Goal: Check status: Check status

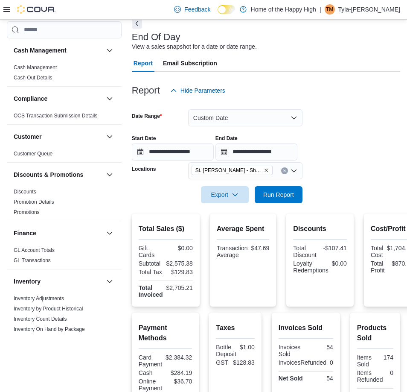
scroll to position [342, 0]
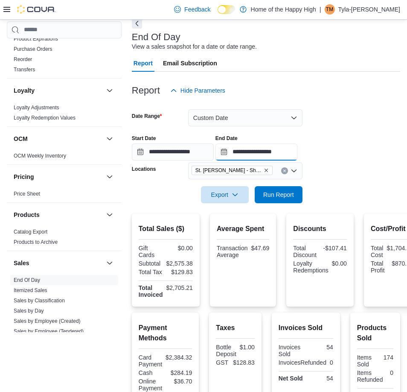
click at [298, 155] on input "**********" at bounding box center [257, 151] width 82 height 17
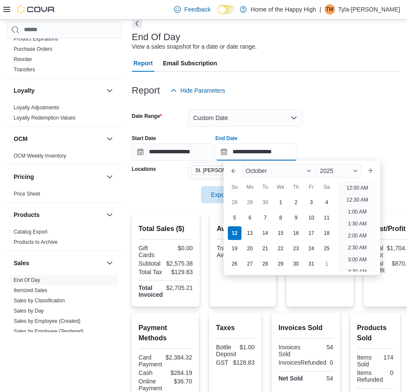
scroll to position [481, 0]
click at [358, 183] on li "8:00 PM" at bounding box center [358, 185] width 26 height 10
type input "**********"
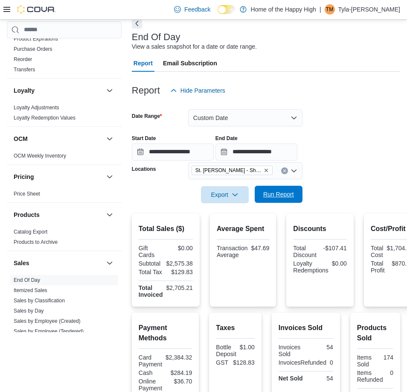
click at [299, 195] on button "Run Report" at bounding box center [279, 194] width 48 height 17
click at [291, 154] on input "**********" at bounding box center [257, 151] width 82 height 17
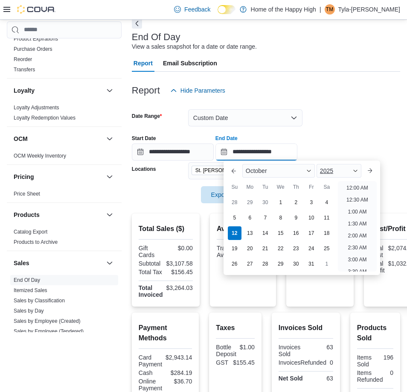
scroll to position [485, 0]
drag, startPoint x: 327, startPoint y: 114, endPoint x: 281, endPoint y: 109, distance: 46.3
click at [327, 114] on form "**********" at bounding box center [266, 151] width 269 height 104
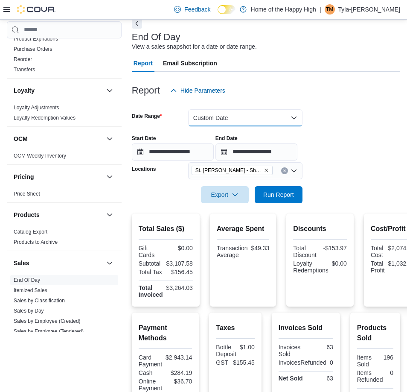
click at [281, 109] on button "Custom Date" at bounding box center [245, 117] width 114 height 17
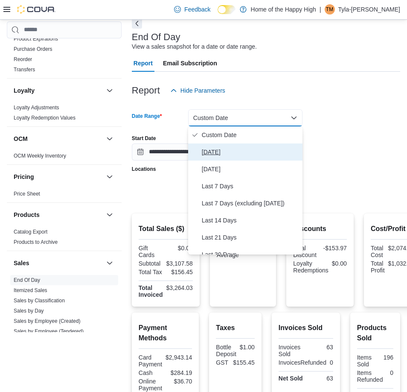
click at [242, 145] on button "[DATE]" at bounding box center [245, 151] width 114 height 17
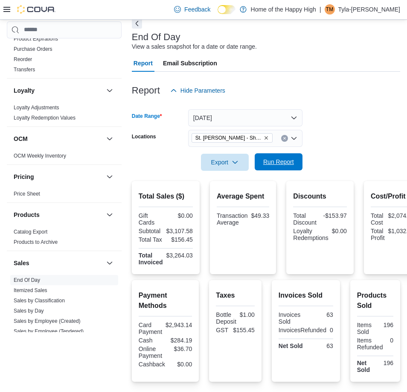
click at [297, 161] on span "Run Report" at bounding box center [279, 161] width 38 height 17
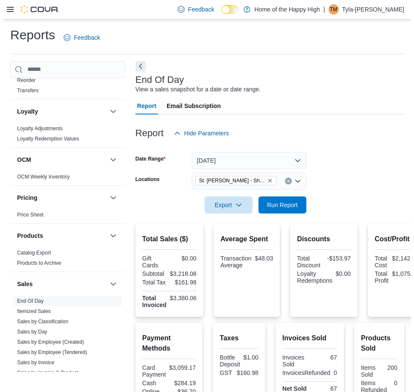
scroll to position [427, 0]
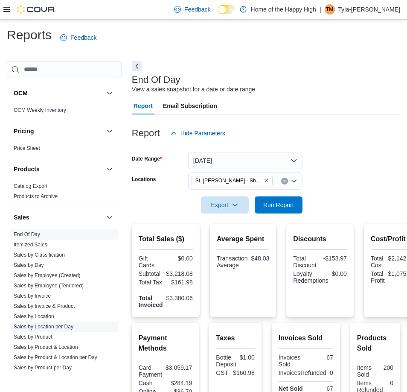
click at [52, 326] on link "Sales by Location per Day" at bounding box center [44, 327] width 60 height 6
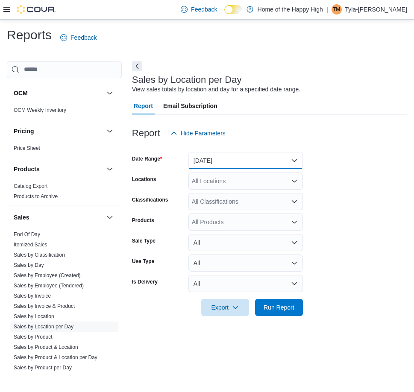
click at [274, 161] on button "[DATE]" at bounding box center [245, 160] width 114 height 17
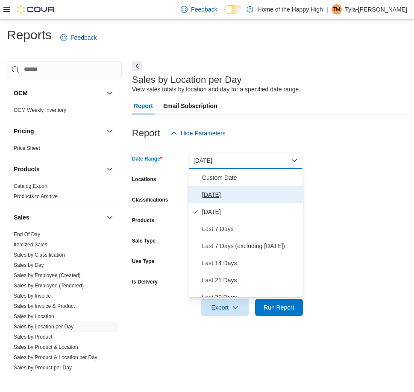
click at [253, 199] on span "[DATE]" at bounding box center [250, 195] width 97 height 10
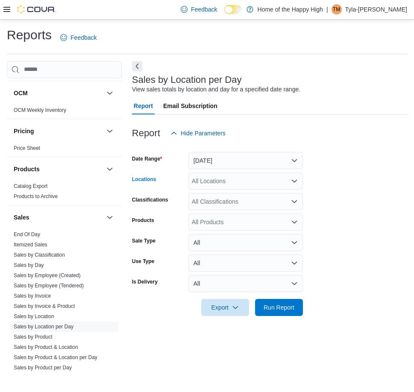
click at [243, 181] on div "All Locations" at bounding box center [245, 180] width 114 height 17
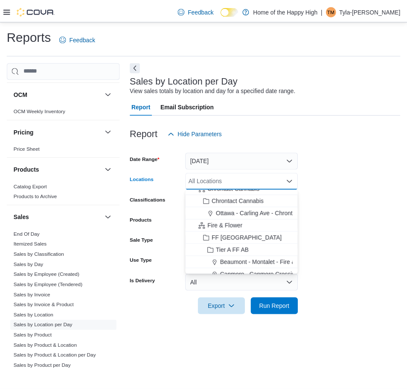
scroll to position [128, 0]
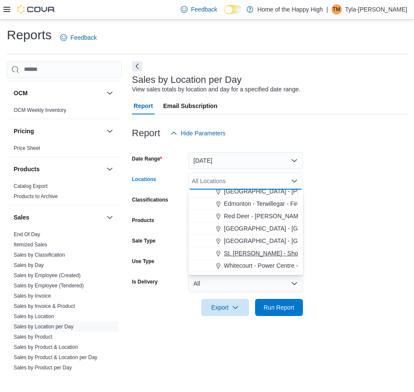
click at [256, 251] on span "St. [PERSON_NAME] - Shoppes @ [PERSON_NAME] - Fire & Flower" at bounding box center [317, 253] width 187 height 9
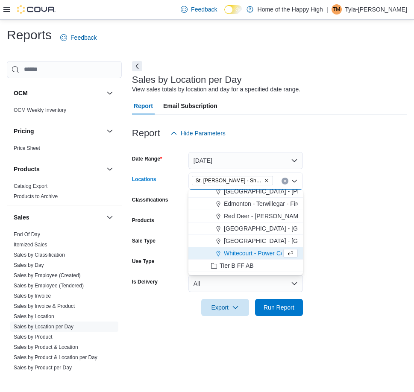
click at [312, 228] on form "Date Range [DATE] Locations [GEOGRAPHIC_DATA][PERSON_NAME] - Shoppes @ [PERSON_…" at bounding box center [269, 229] width 275 height 174
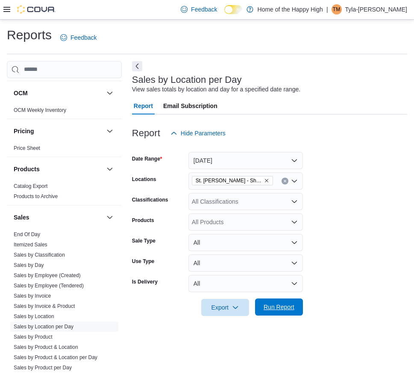
click at [282, 307] on span "Run Report" at bounding box center [278, 307] width 31 height 9
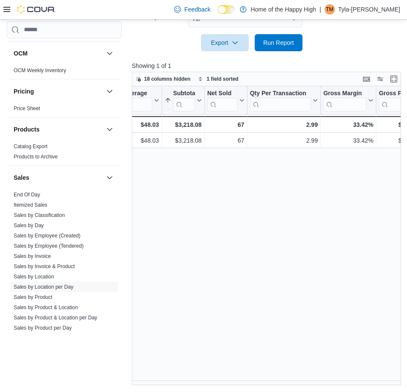
scroll to position [0, 251]
